Goal: Task Accomplishment & Management: Manage account settings

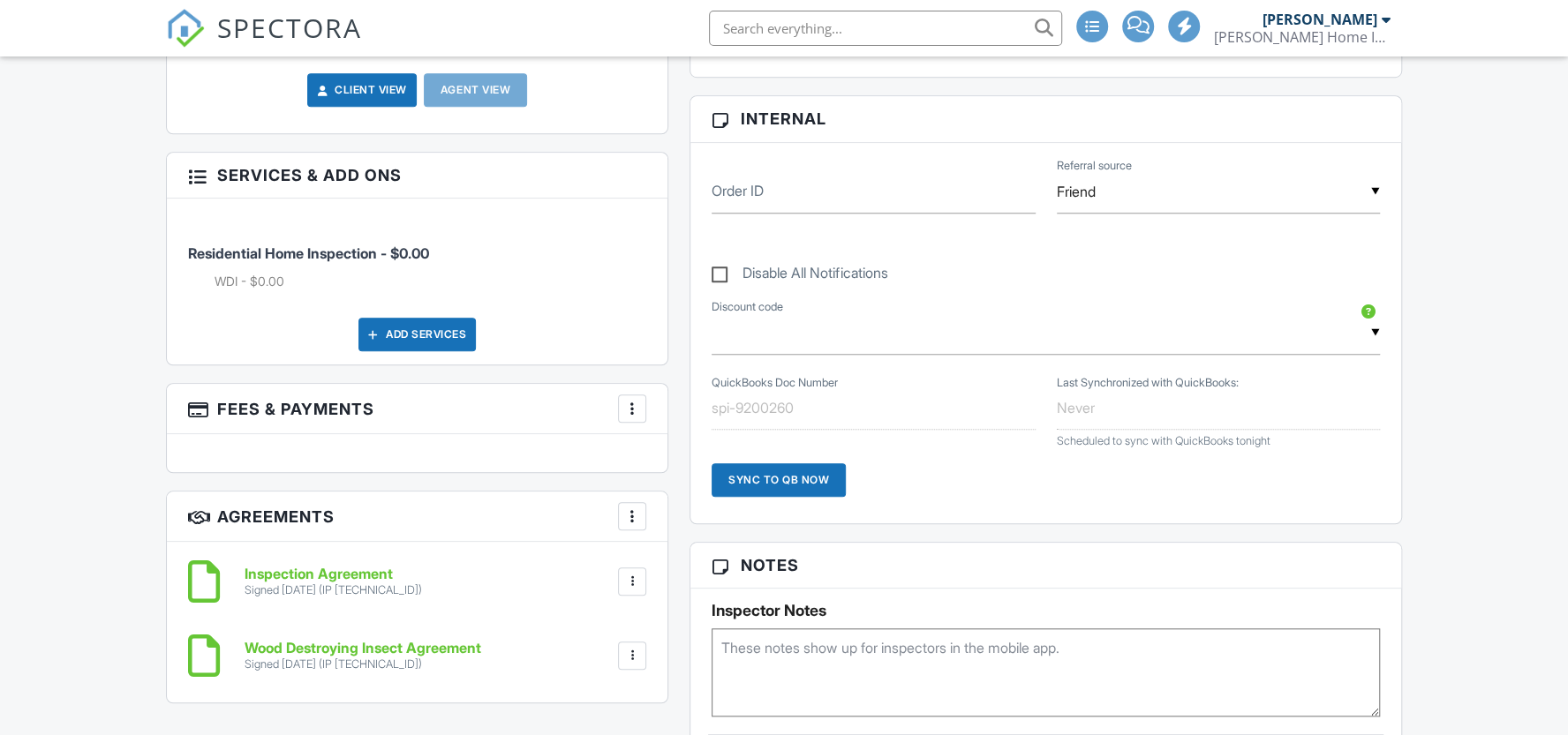
click at [191, 184] on div at bounding box center [197, 174] width 17 height 17
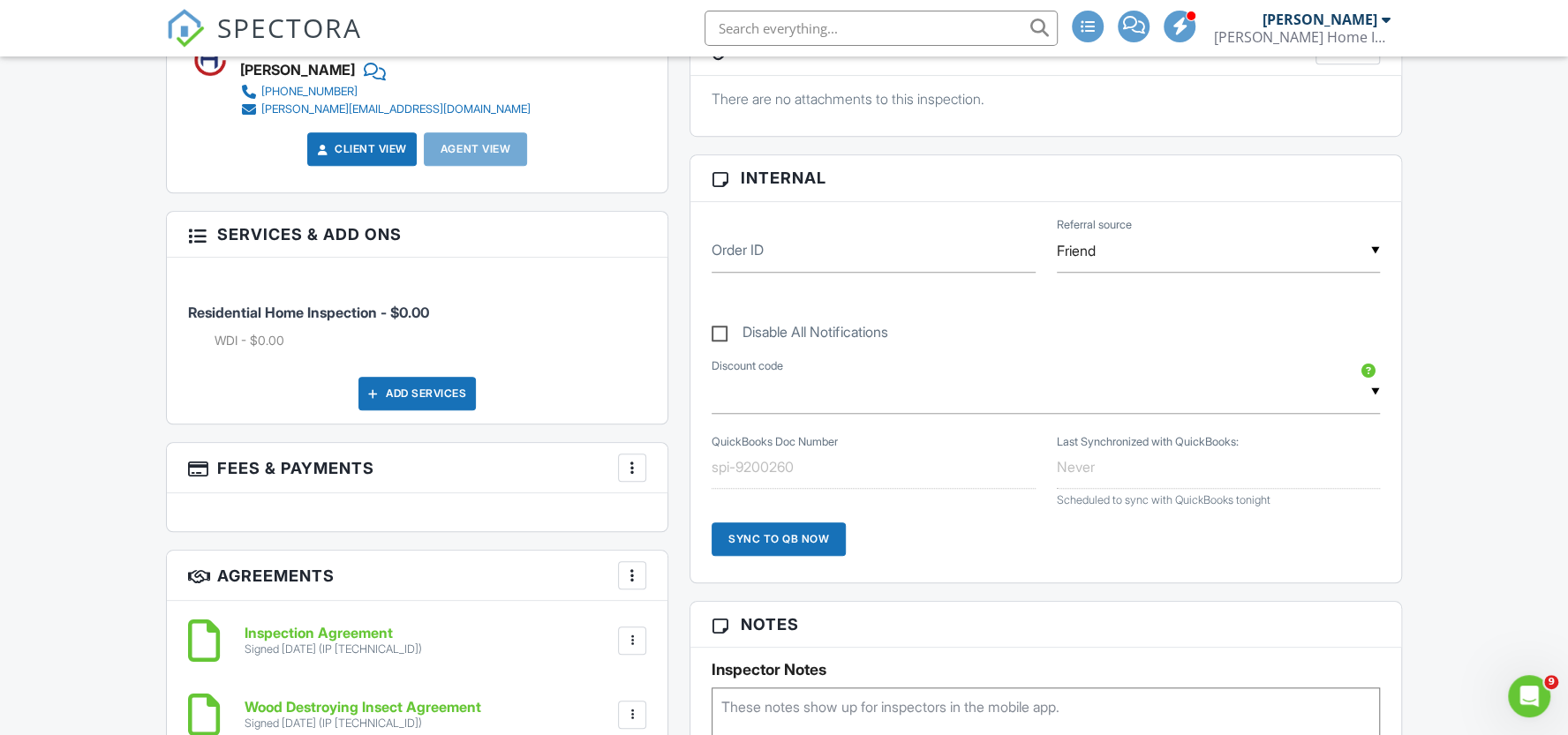
scroll to position [981, 0]
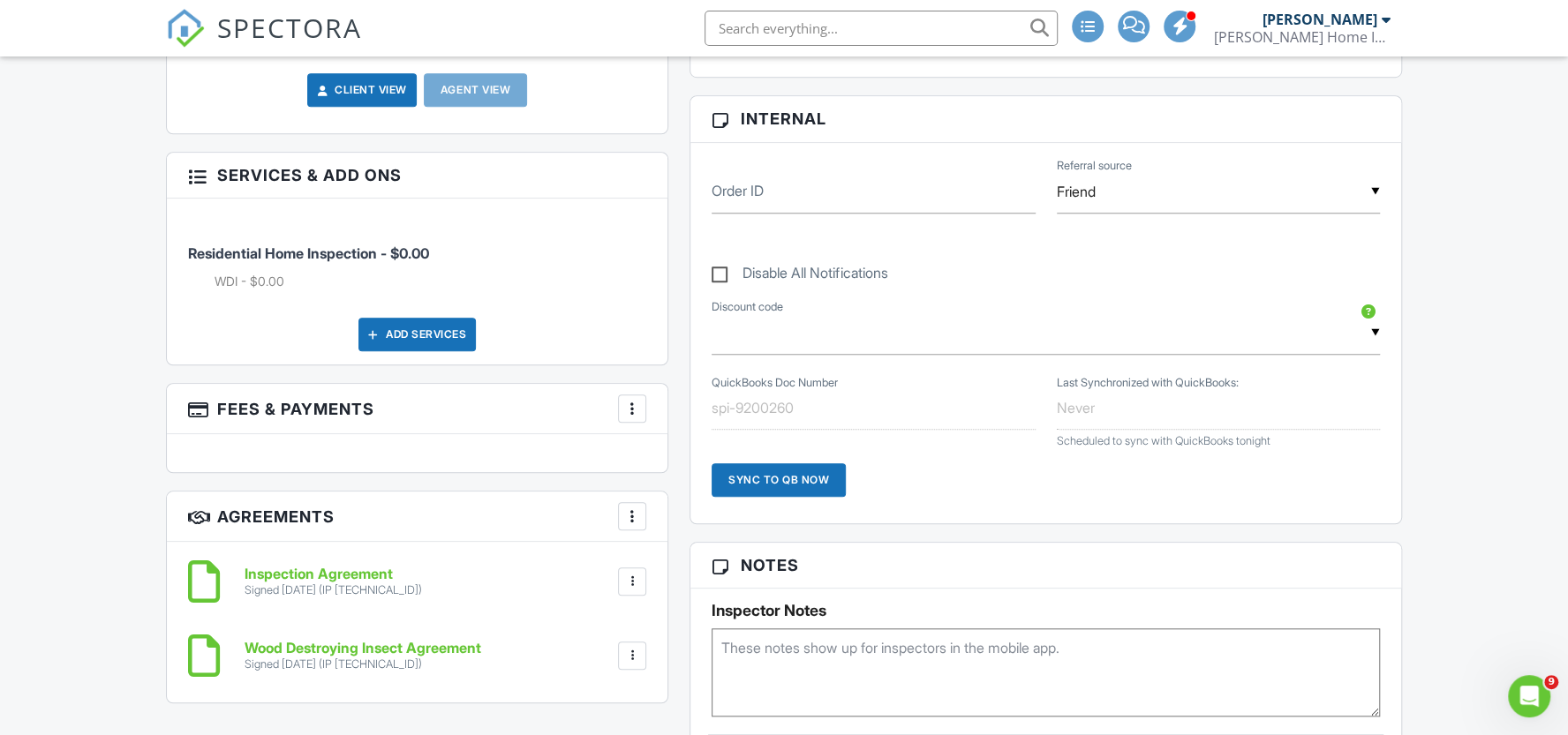
click at [633, 418] on div at bounding box center [632, 408] width 17 height 17
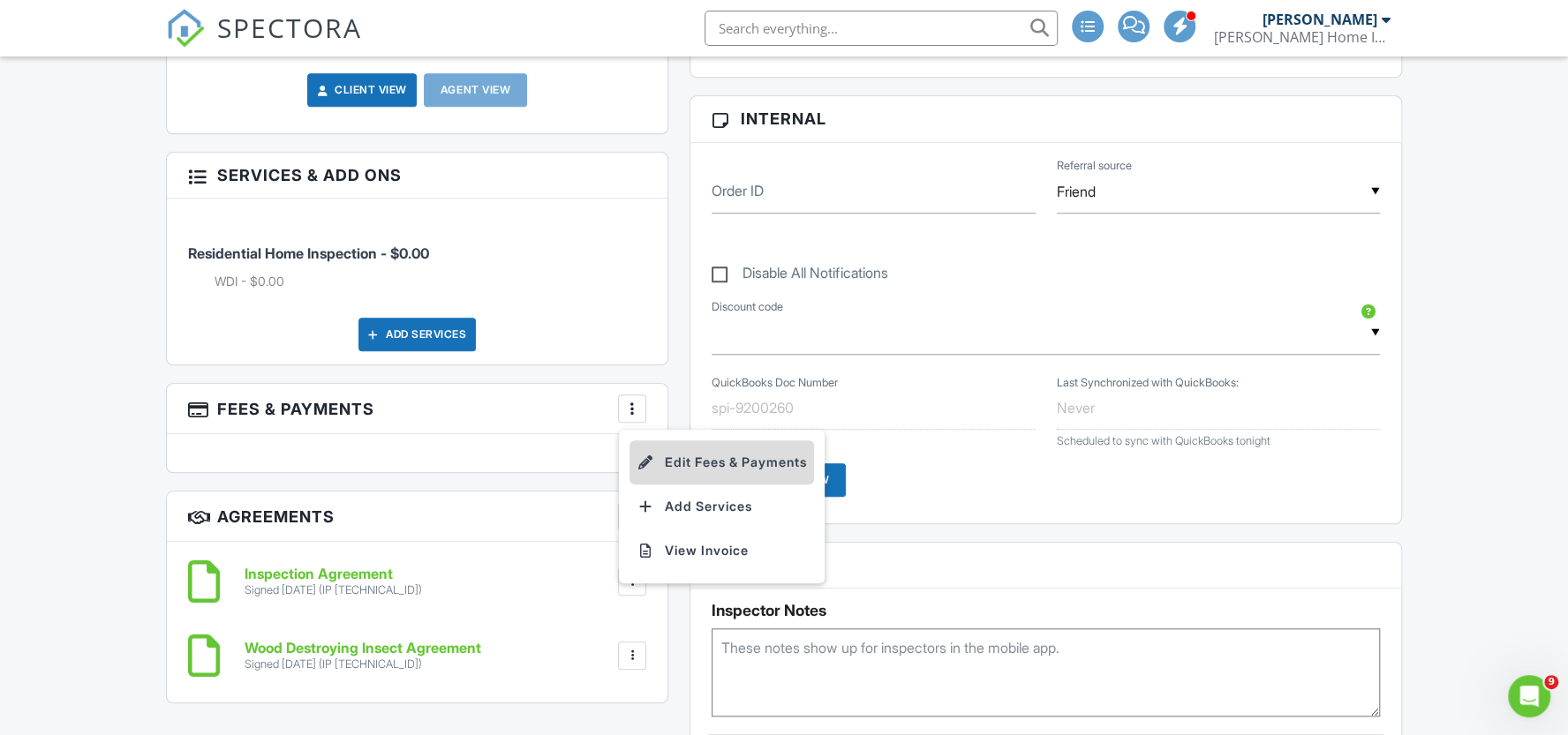
click at [698, 476] on li "Edit Fees & Payments" at bounding box center [721, 463] width 185 height 44
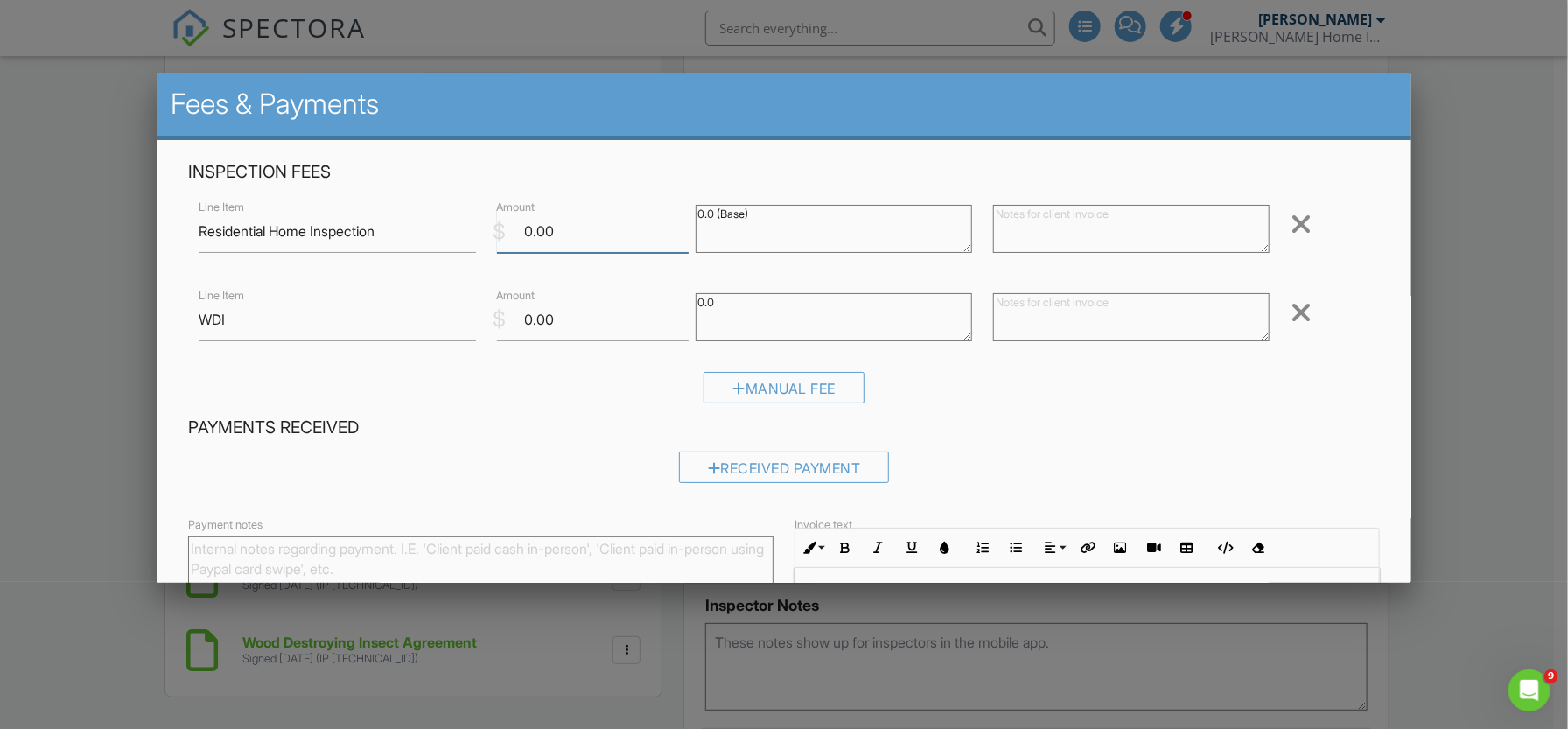
click at [595, 236] on input "0.00" at bounding box center [592, 231] width 191 height 43
type input "0"
type input "200.00"
click at [707, 216] on textarea "0.0 (Base)" at bounding box center [833, 228] width 276 height 48
type textarea "200.00 (Base)"
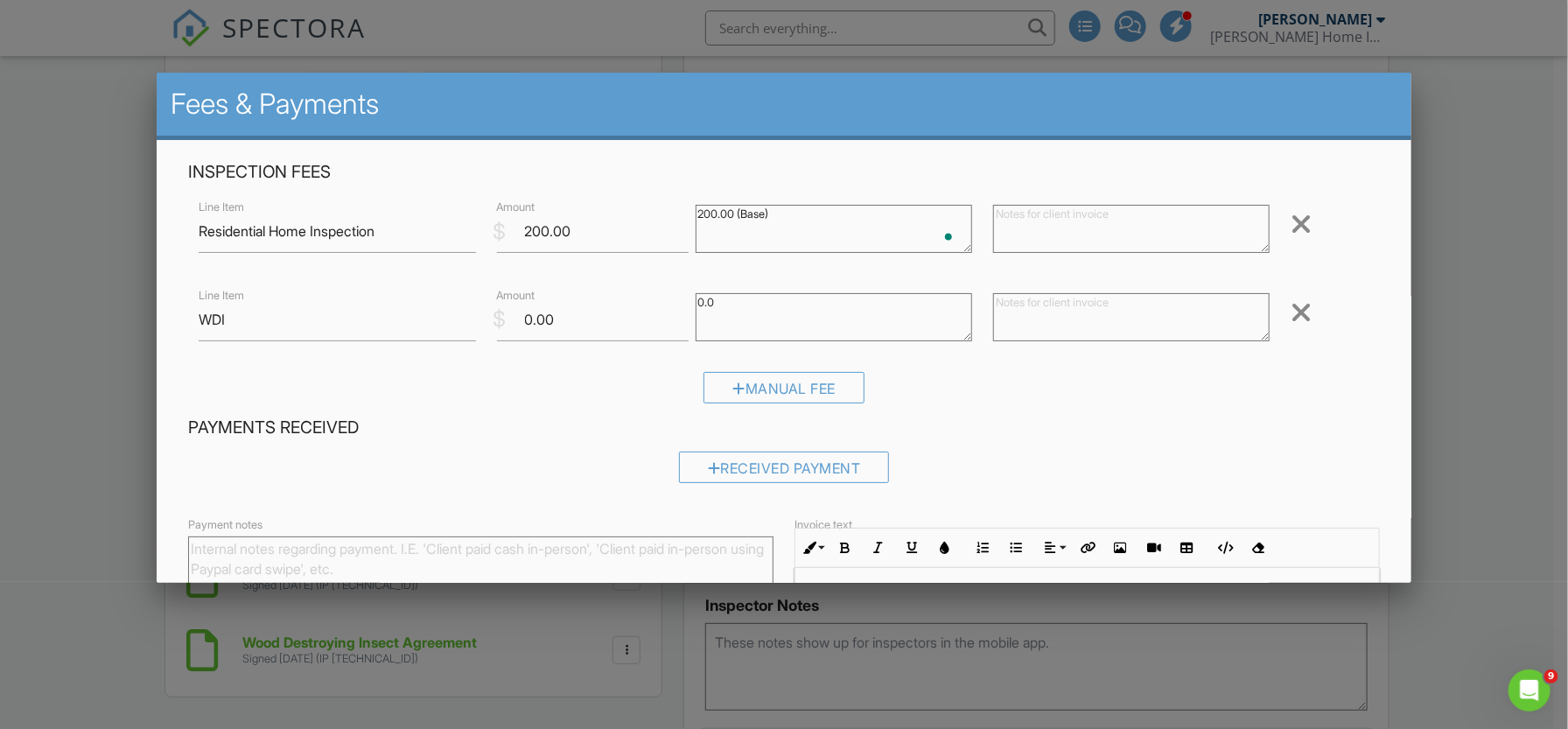
click at [1047, 406] on div "Manual Fee" at bounding box center [784, 394] width 1192 height 44
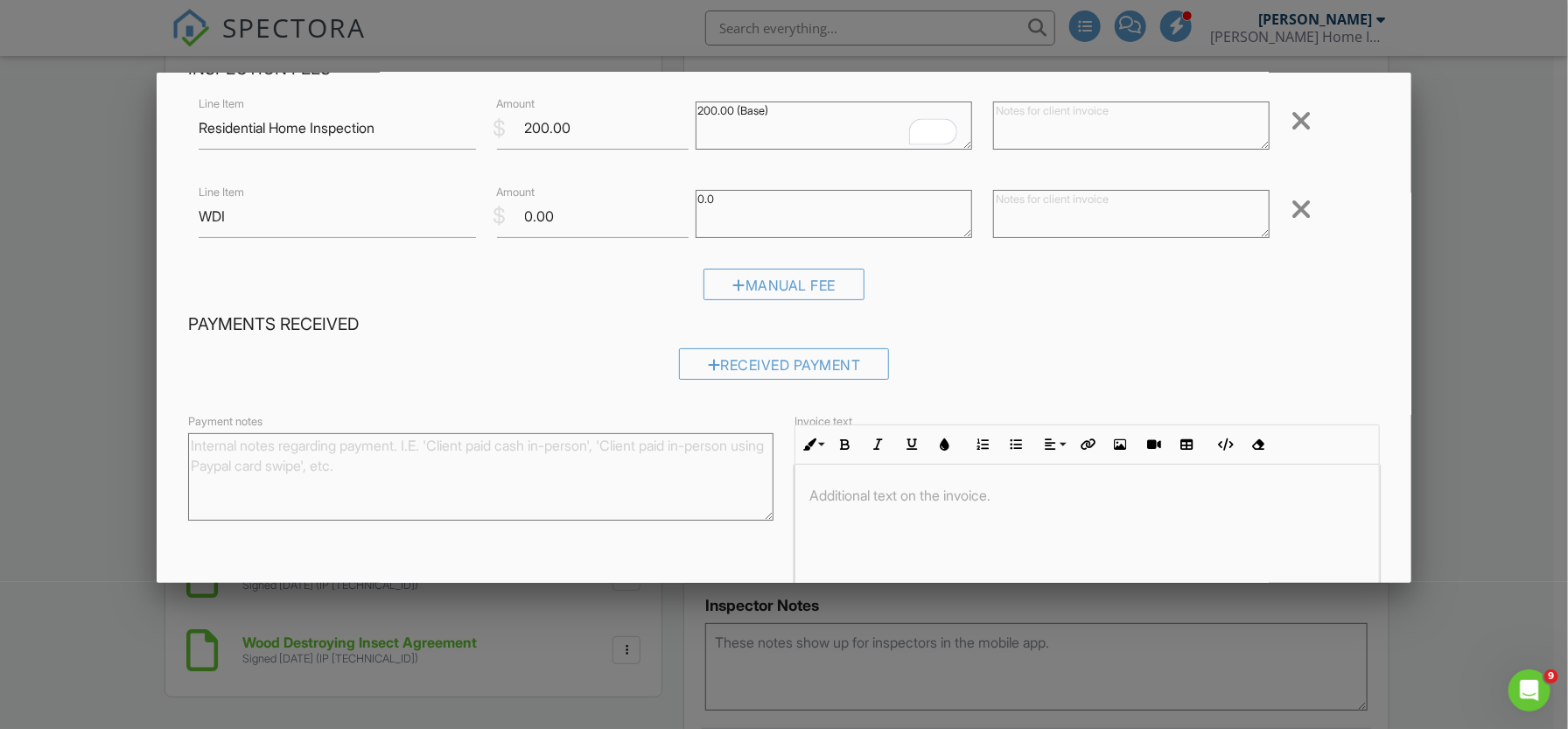
scroll to position [194, 0]
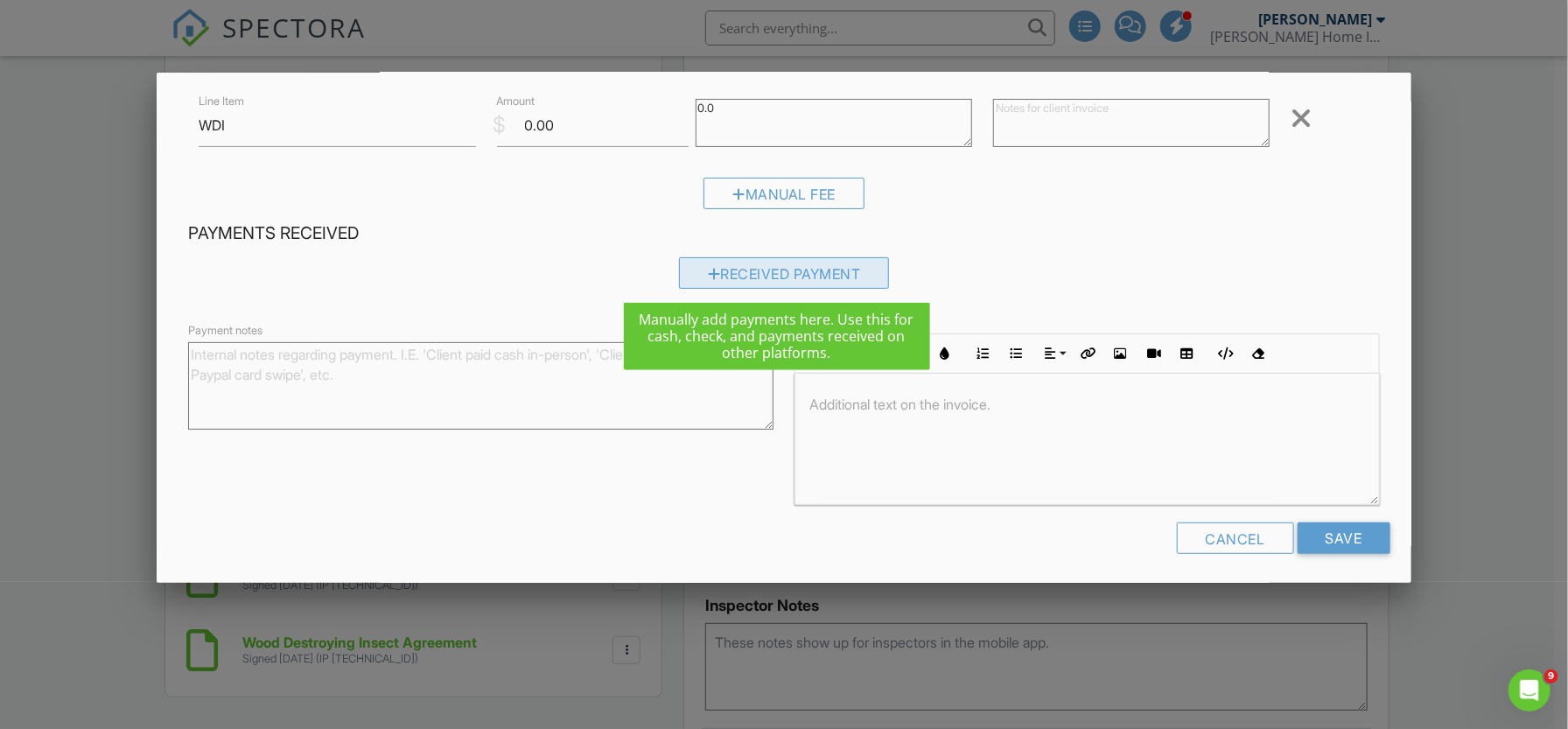
click at [739, 273] on div "Received Payment" at bounding box center [784, 273] width 211 height 32
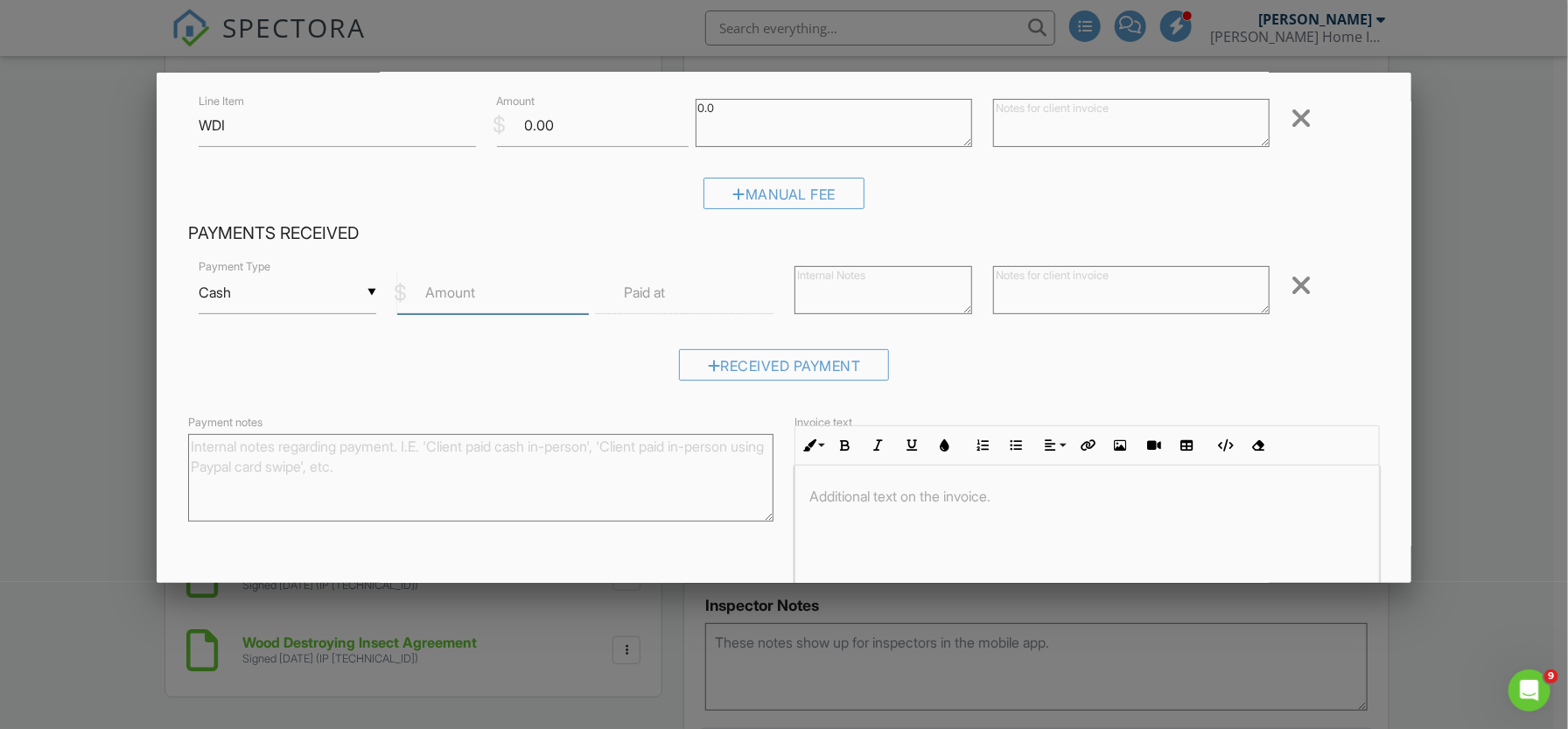
click at [508, 298] on input "Amount" at bounding box center [492, 292] width 191 height 43
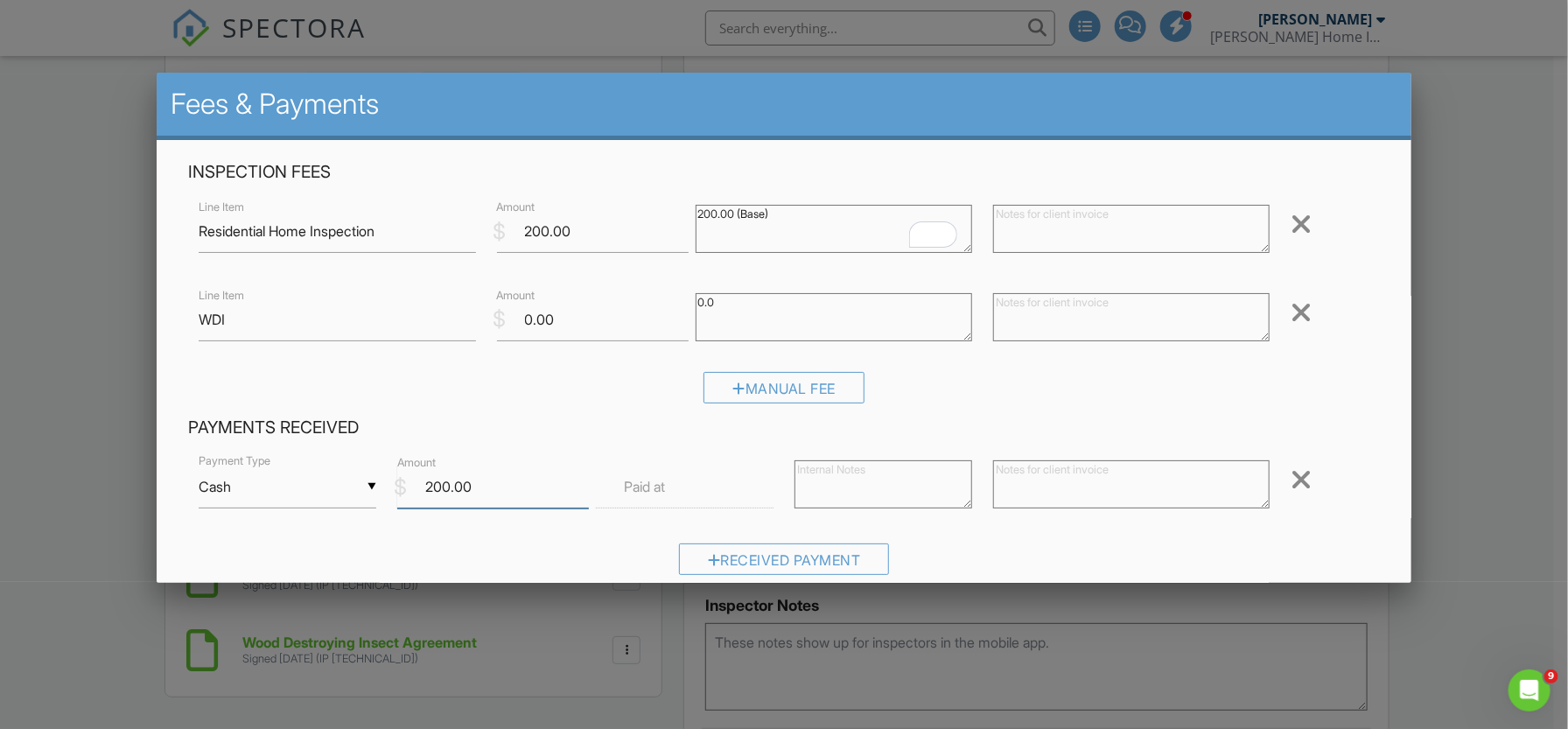
scroll to position [291, 0]
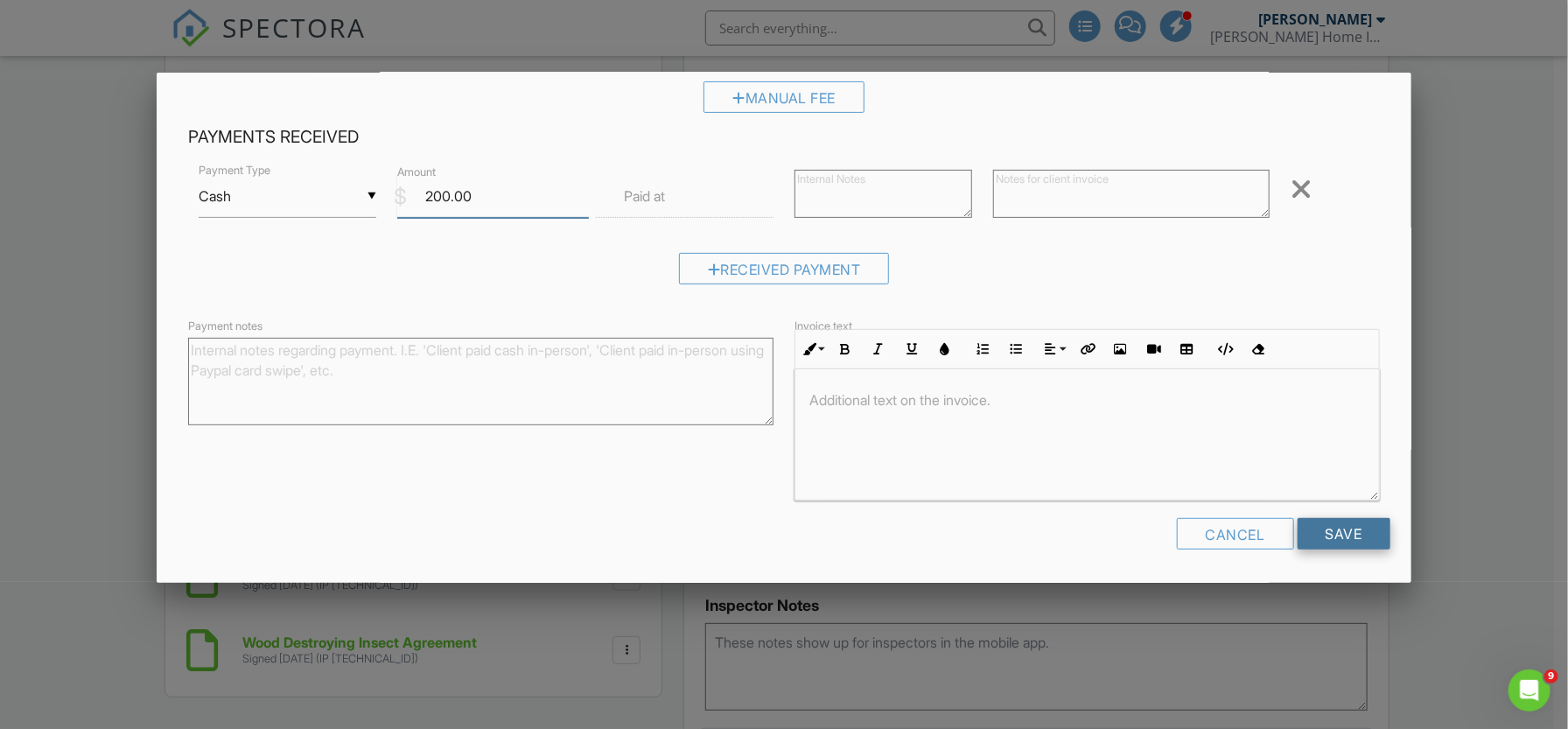
type input "200.00"
click at [1324, 532] on input "Save" at bounding box center [1344, 534] width 92 height 32
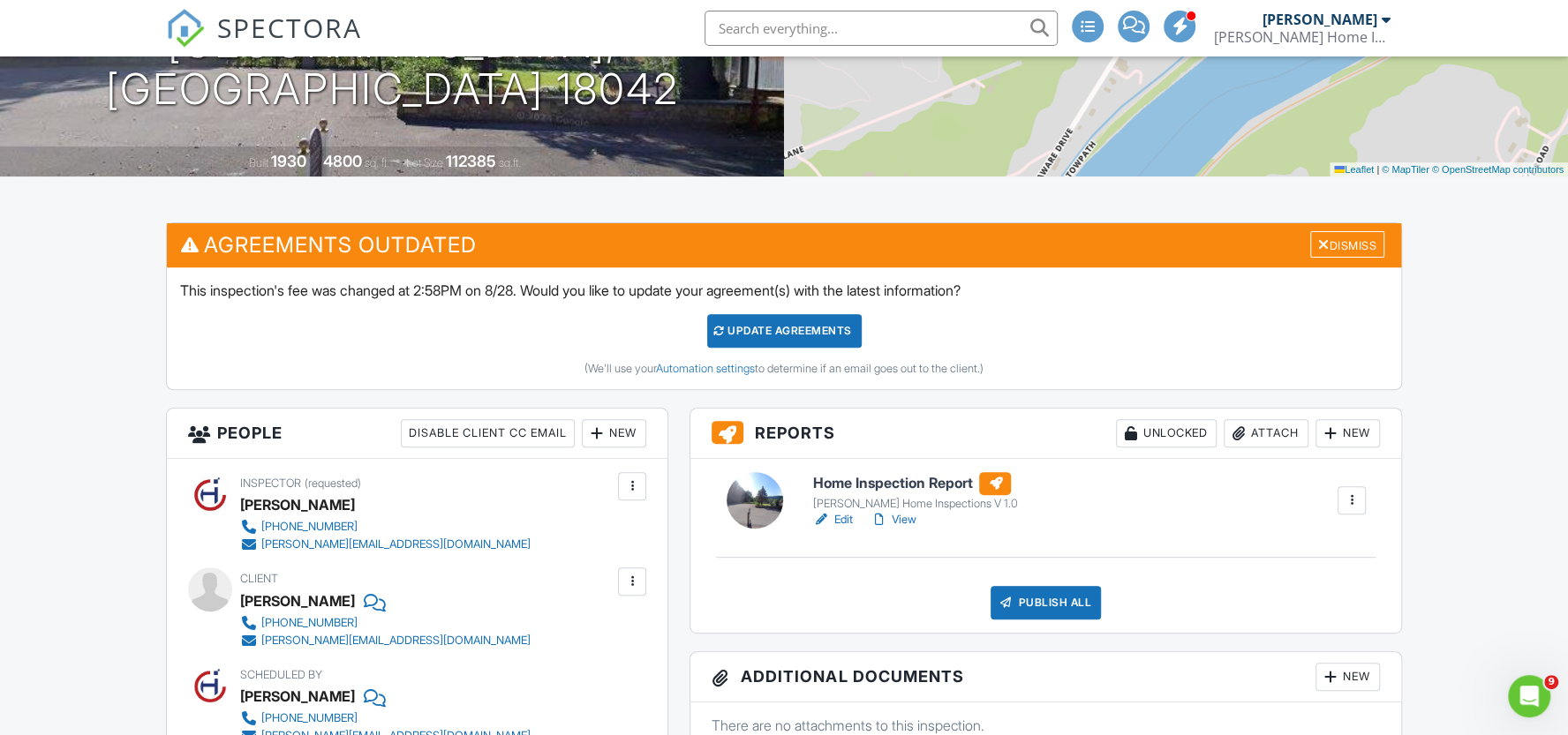
scroll to position [392, 0]
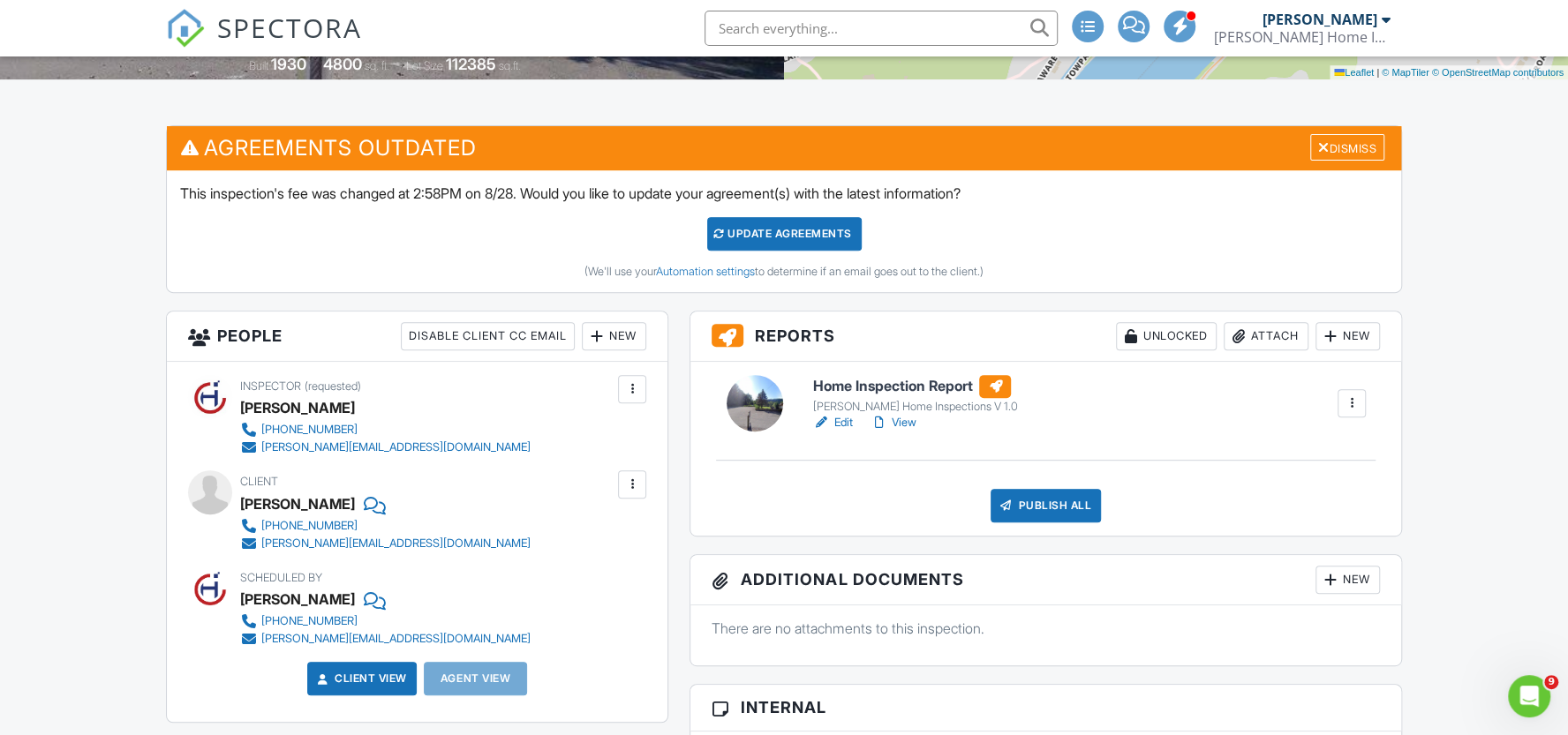
click at [898, 431] on link "View" at bounding box center [892, 422] width 46 height 17
